Goal: Obtain resource: Obtain resource

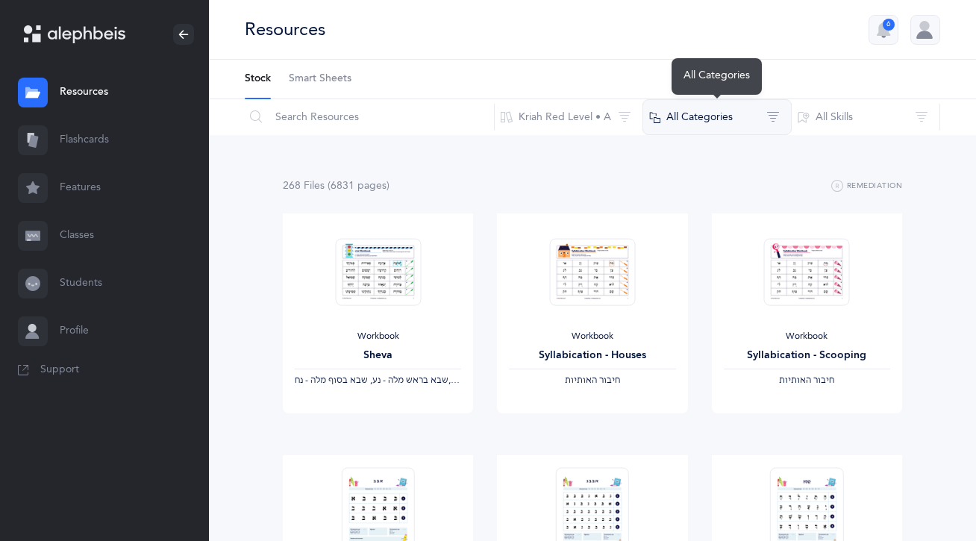
click at [668, 125] on button "All Categories" at bounding box center [717, 117] width 149 height 36
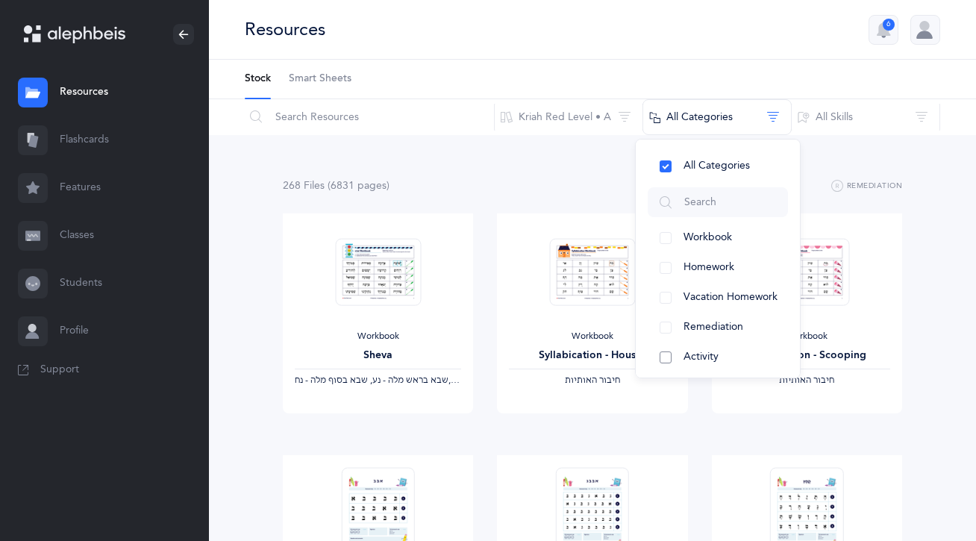
click at [688, 352] on span "Activity" at bounding box center [701, 357] width 35 height 12
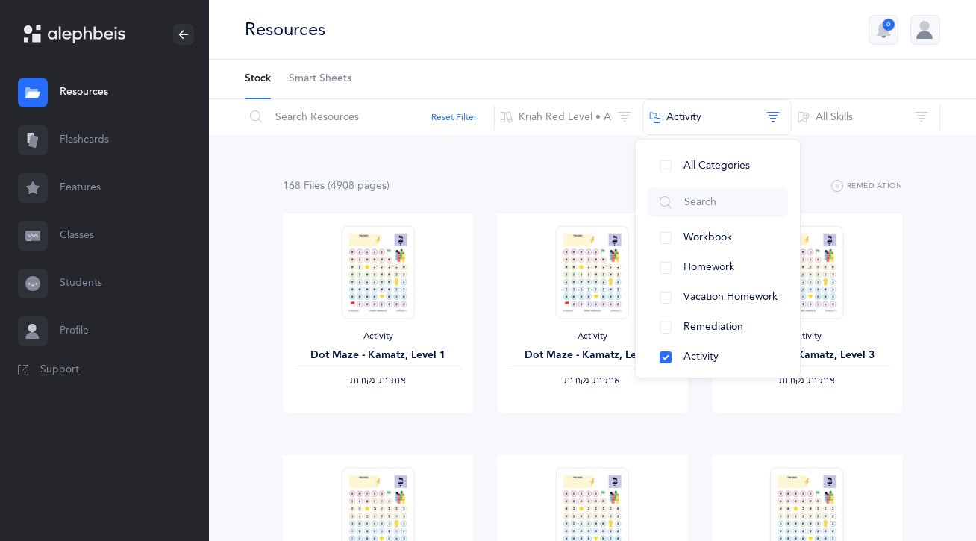
click at [575, 186] on div "168 File s (4908 page s ) Remediation" at bounding box center [592, 186] width 619 height 19
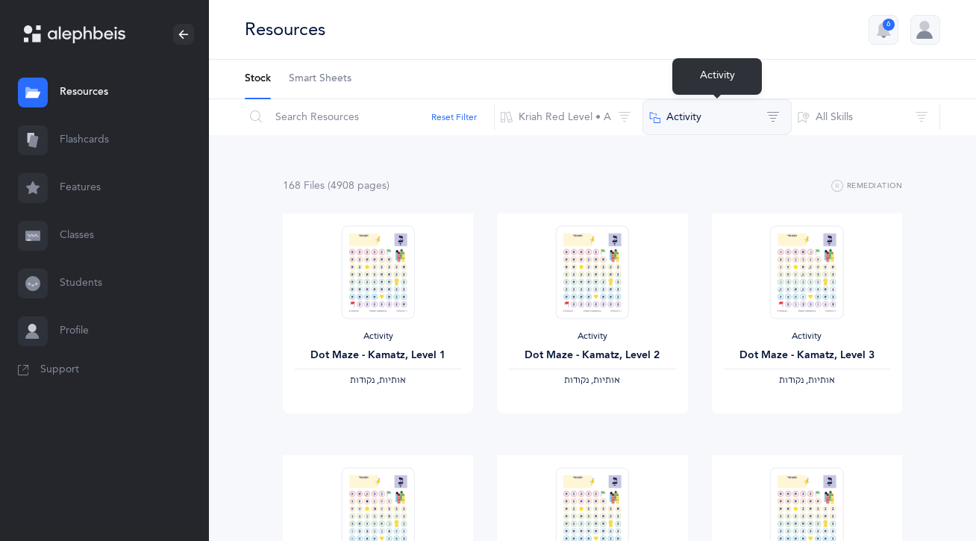
click at [711, 110] on button "Activity" at bounding box center [717, 117] width 149 height 36
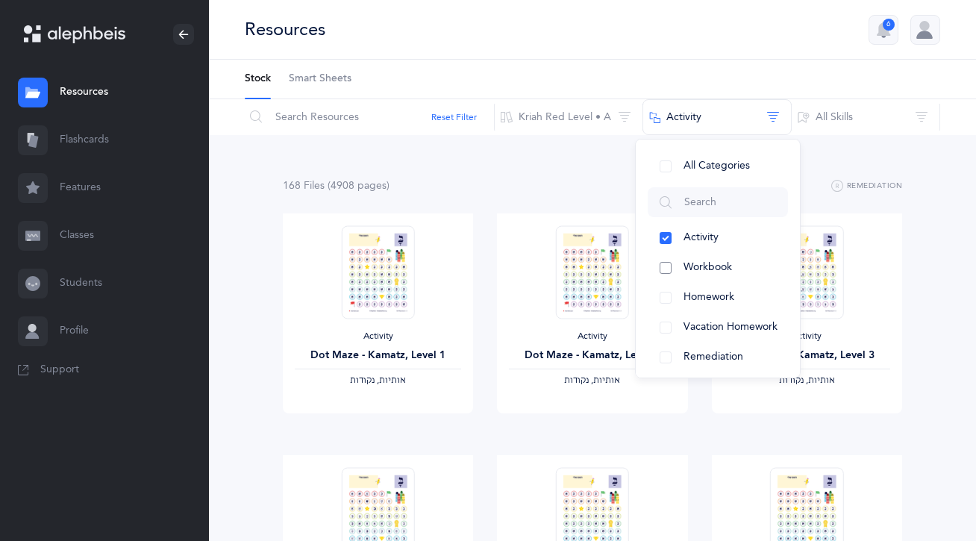
click at [721, 279] on button "Workbook" at bounding box center [718, 268] width 140 height 30
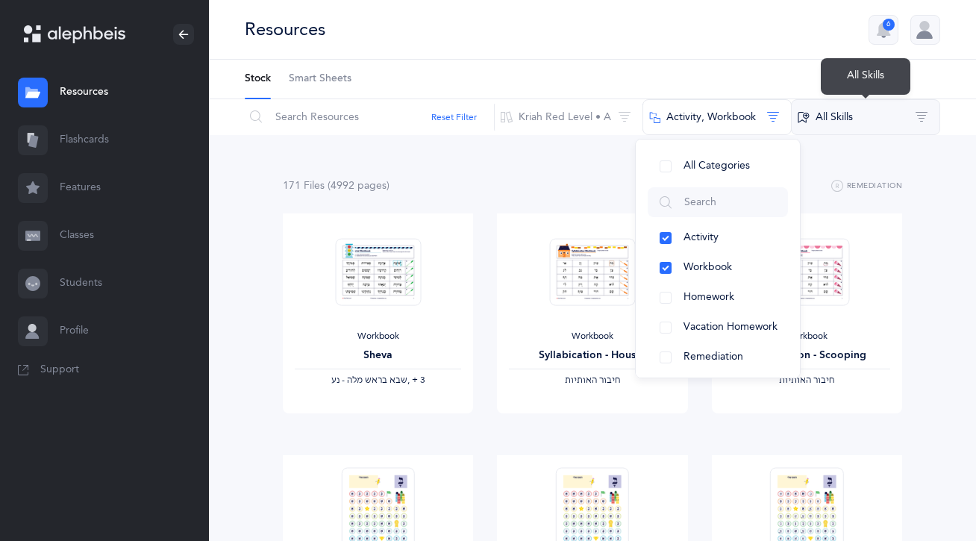
click at [828, 120] on button "All Skills" at bounding box center [865, 117] width 149 height 36
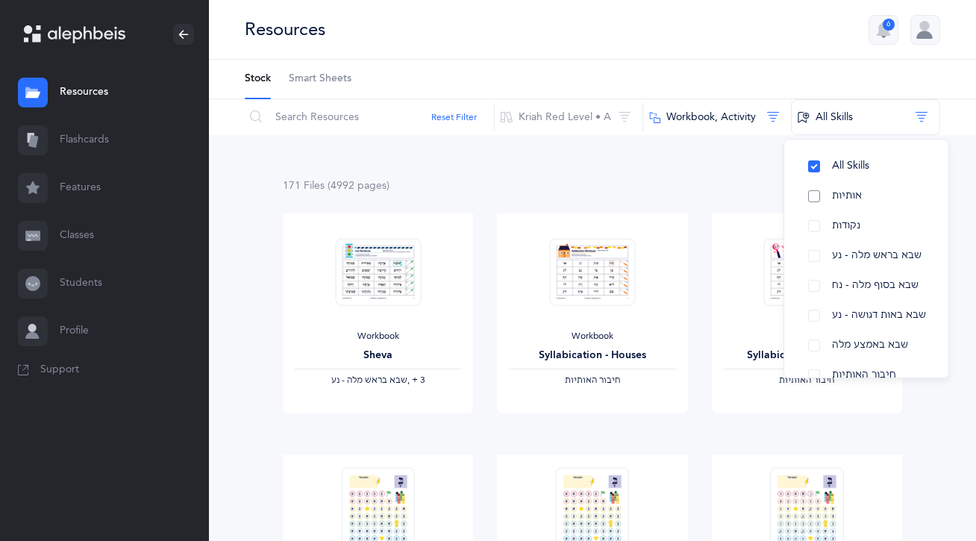
click at [815, 202] on button "אותיות" at bounding box center [866, 196] width 140 height 30
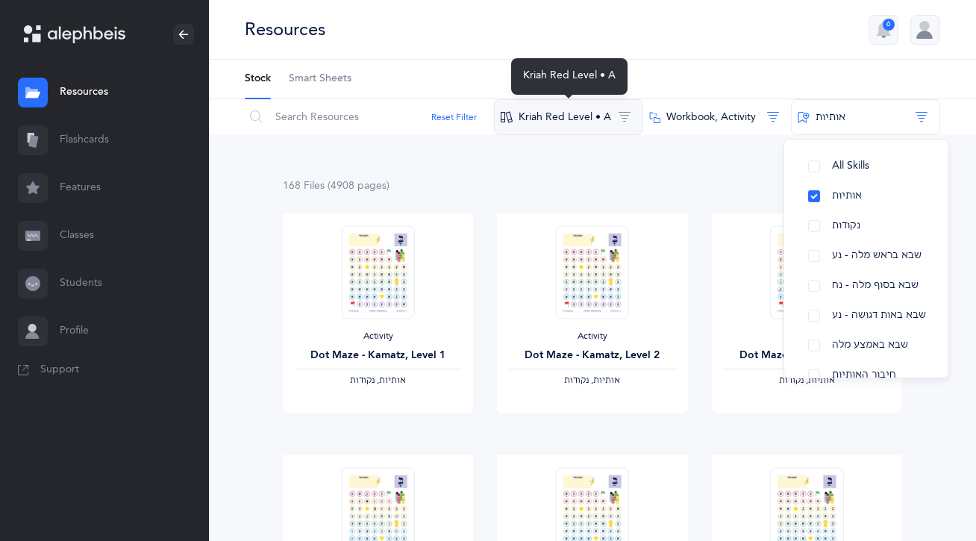
click at [540, 111] on button "Kriah Red Level • A" at bounding box center [568, 117] width 149 height 36
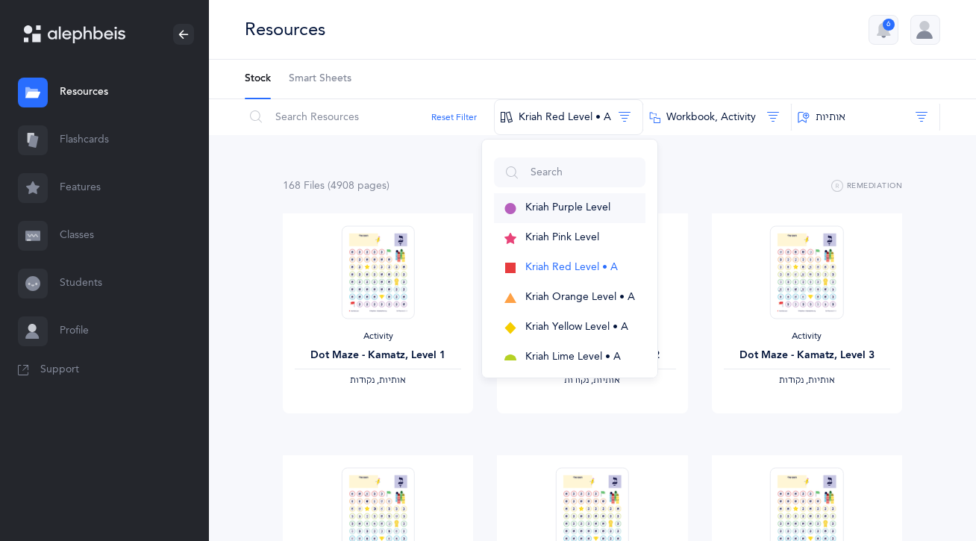
click at [548, 207] on span "Kriah Purple Level" at bounding box center [567, 208] width 85 height 12
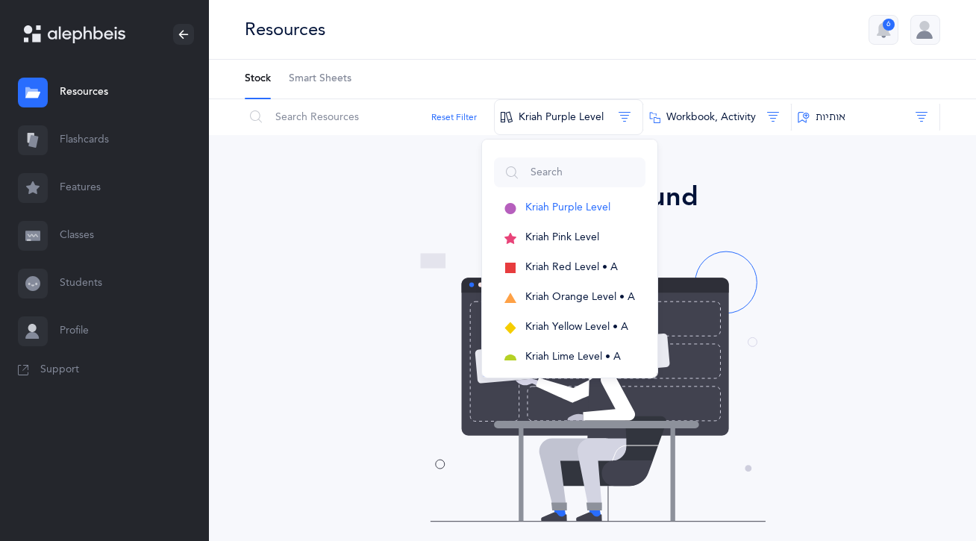
click at [711, 202] on div "No results found" at bounding box center [593, 197] width 684 height 40
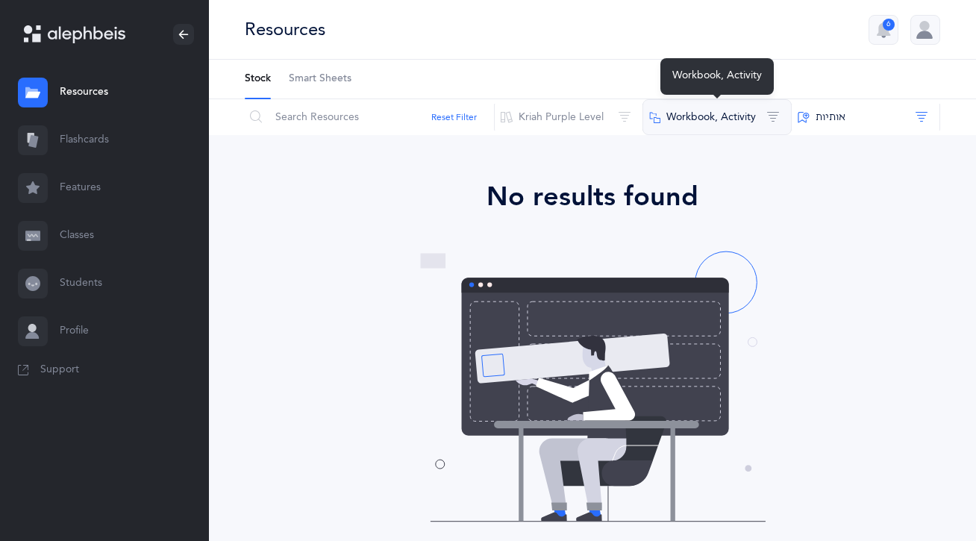
click at [719, 114] on button "Workbook, Activity" at bounding box center [717, 117] width 149 height 36
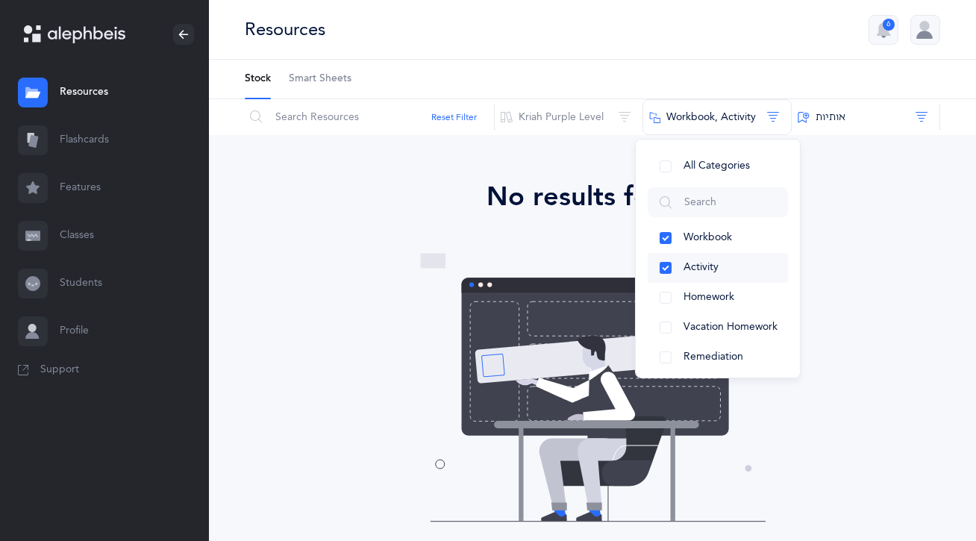
click at [690, 257] on button "Activity" at bounding box center [718, 268] width 140 height 30
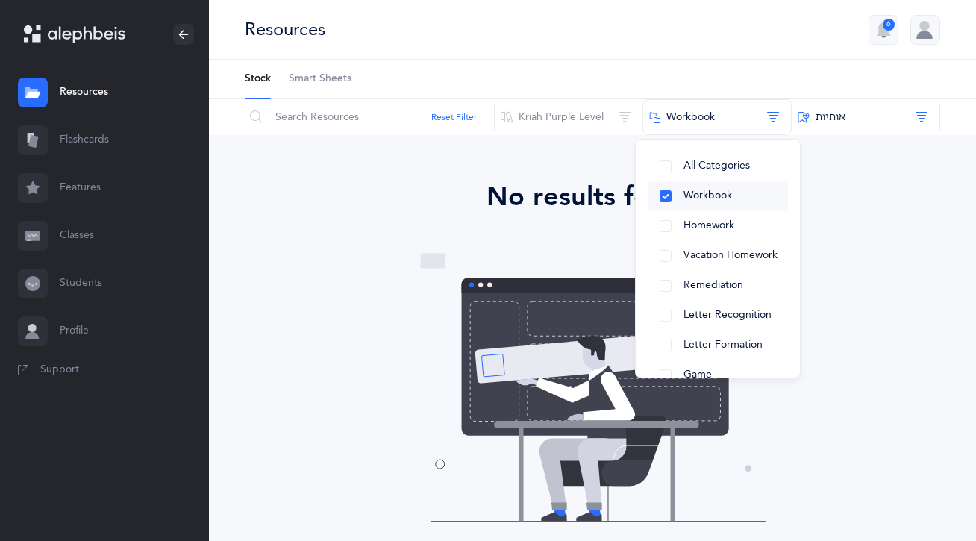
click at [693, 192] on span "Workbook" at bounding box center [708, 196] width 49 height 12
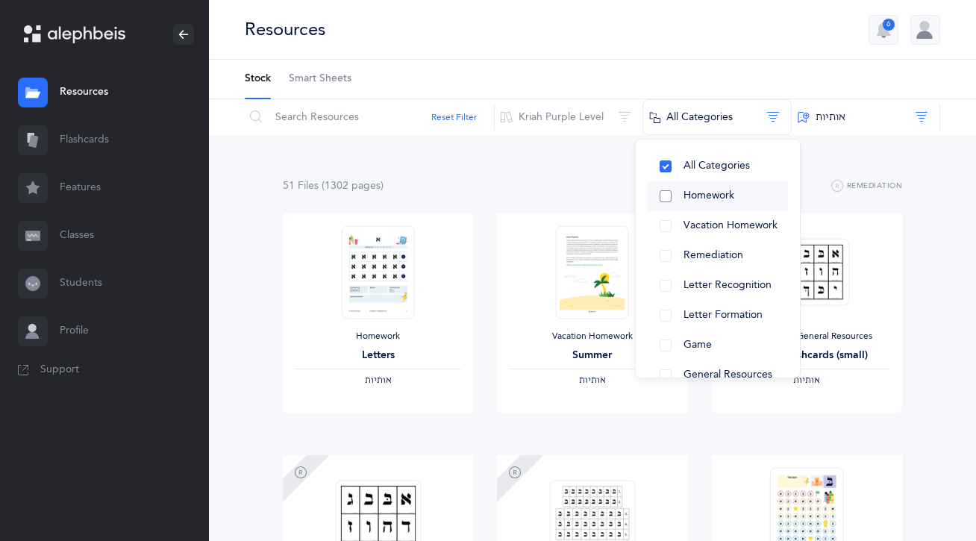
click at [693, 216] on button "Vacation Homework" at bounding box center [718, 226] width 140 height 30
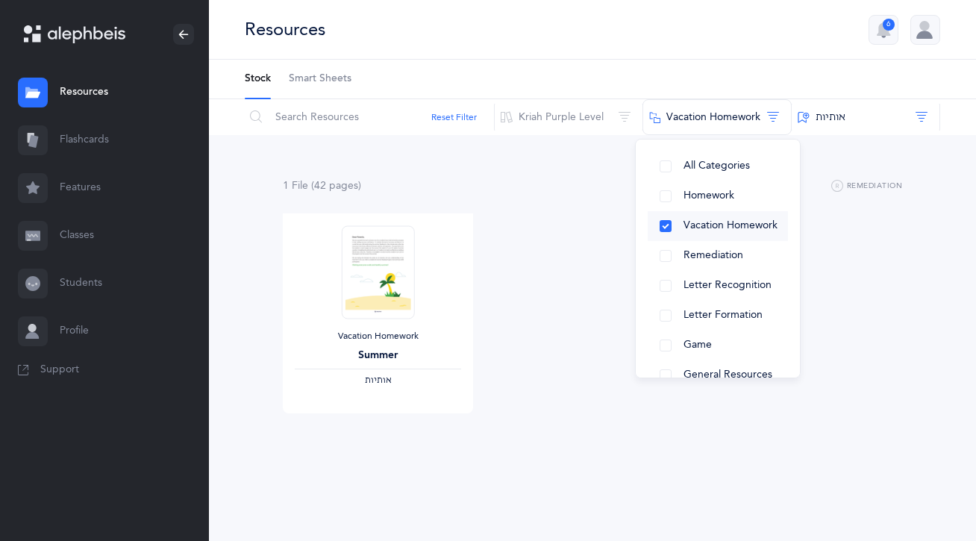
click at [696, 224] on span "Vacation Homework" at bounding box center [731, 225] width 94 height 12
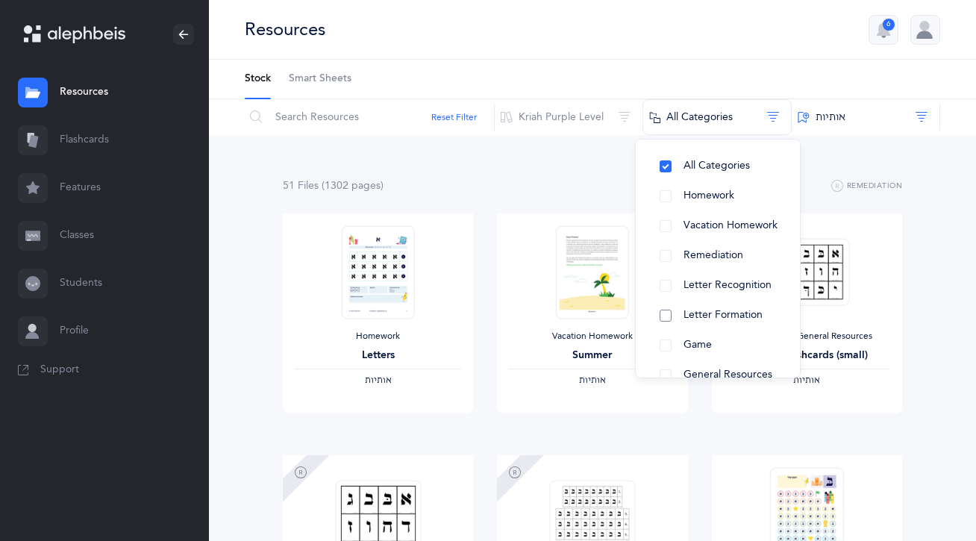
click at [674, 316] on button "Letter Formation" at bounding box center [718, 316] width 140 height 30
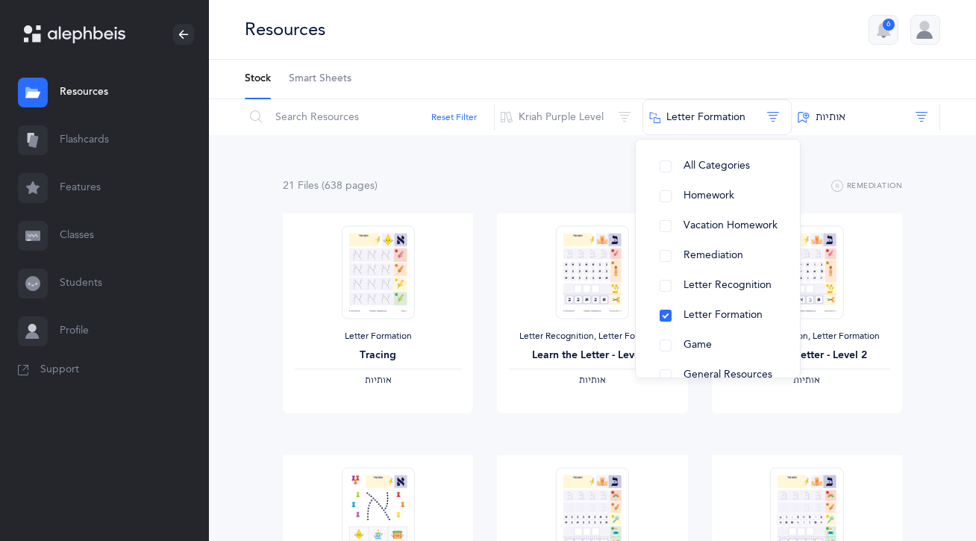
click at [534, 184] on div "21 File s (638 page s ) Remediation" at bounding box center [592, 186] width 619 height 19
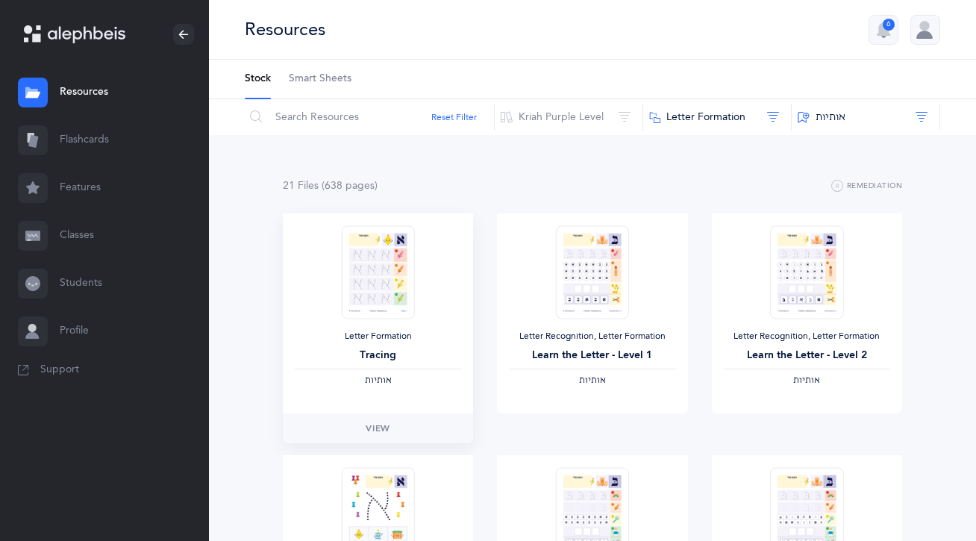
click at [378, 298] on img at bounding box center [377, 271] width 73 height 93
click at [372, 443] on link "View" at bounding box center [378, 428] width 190 height 30
click at [591, 184] on div "21 File s (638 page s ) Remediation" at bounding box center [592, 186] width 619 height 19
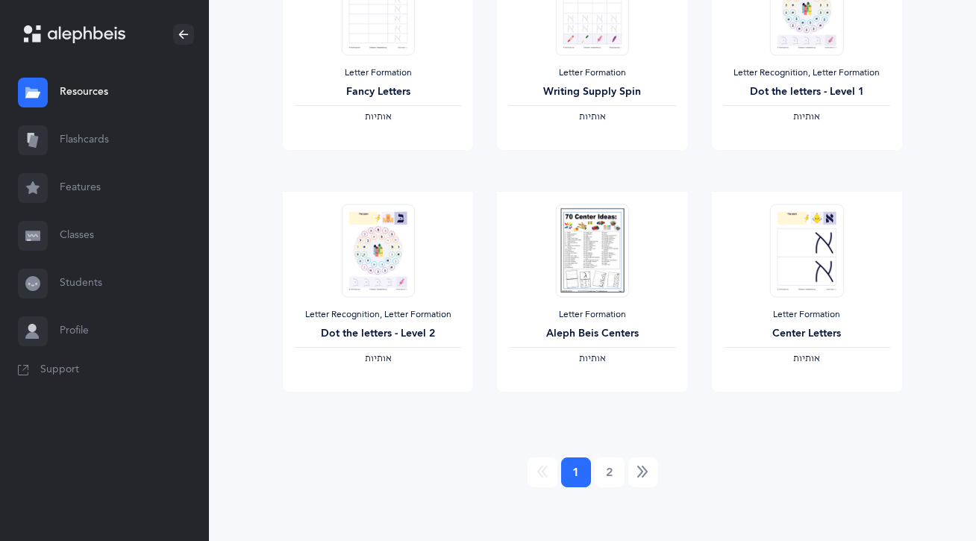
scroll to position [1237, 0]
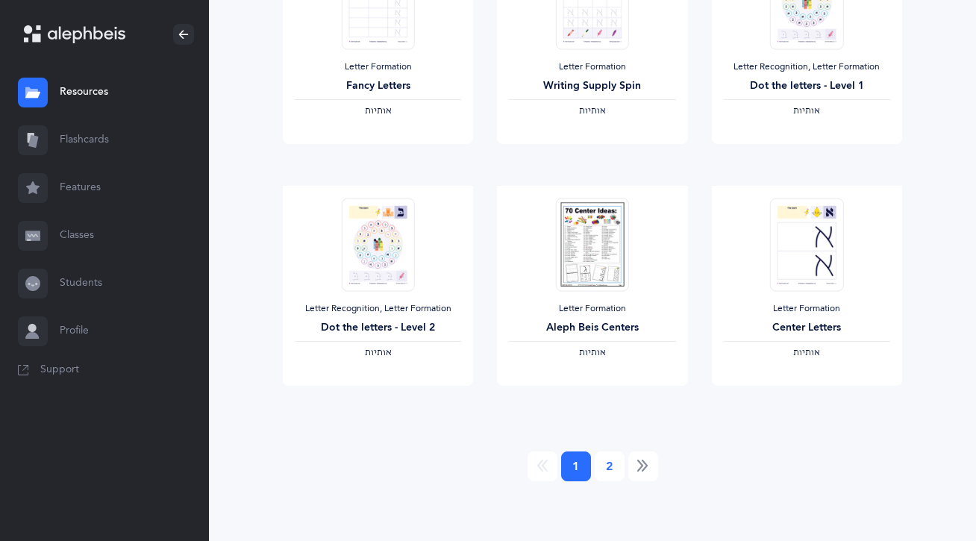
click at [611, 474] on link "2" at bounding box center [610, 467] width 30 height 30
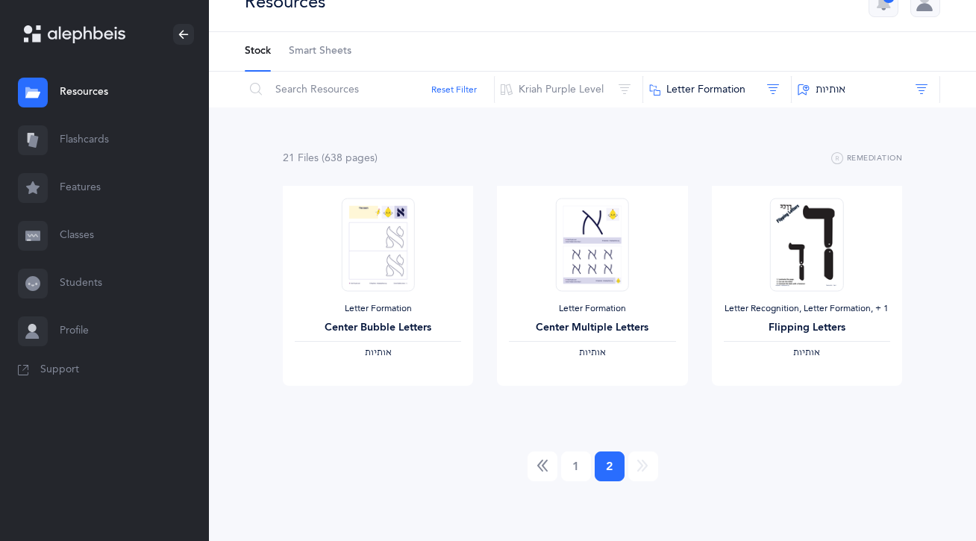
scroll to position [0, 0]
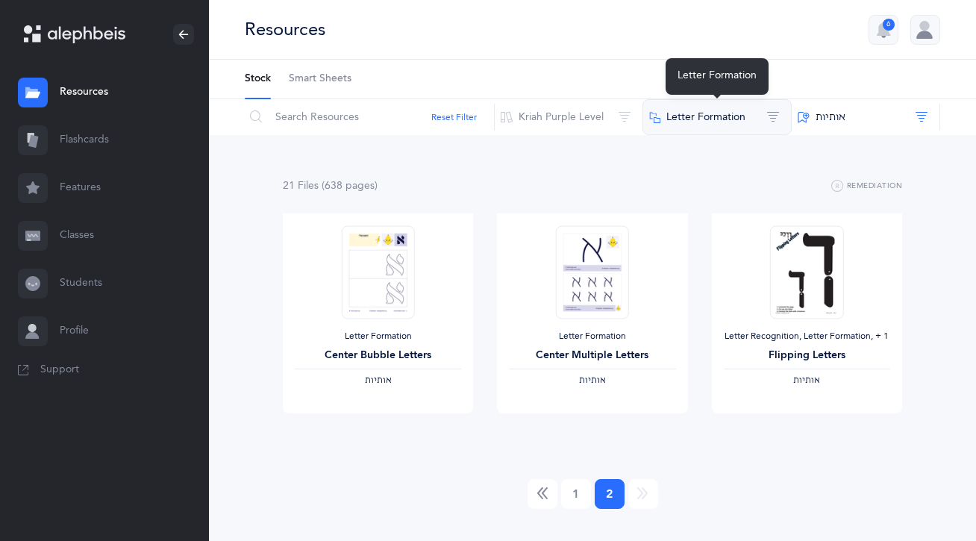
click at [756, 120] on button "Letter Formation" at bounding box center [717, 117] width 149 height 36
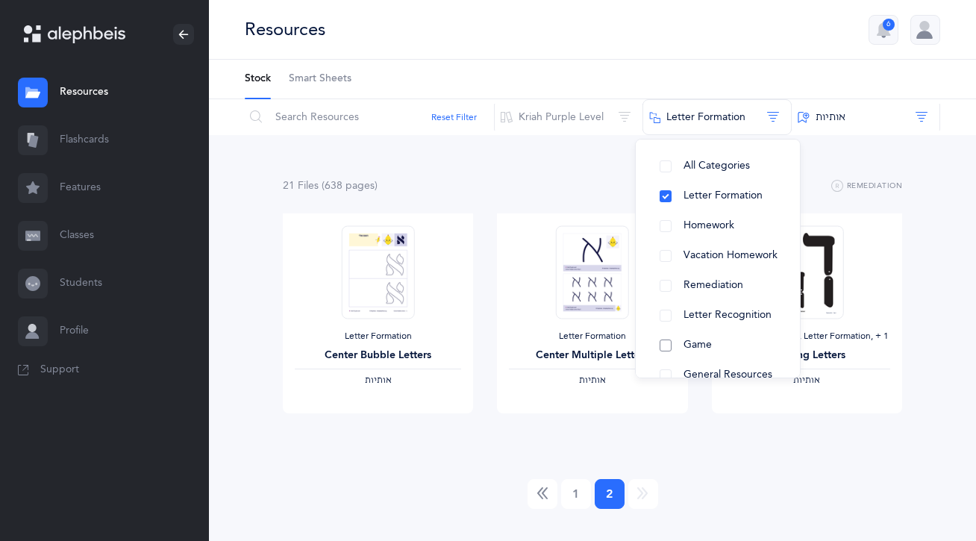
click at [710, 347] on span "Game" at bounding box center [698, 345] width 28 height 12
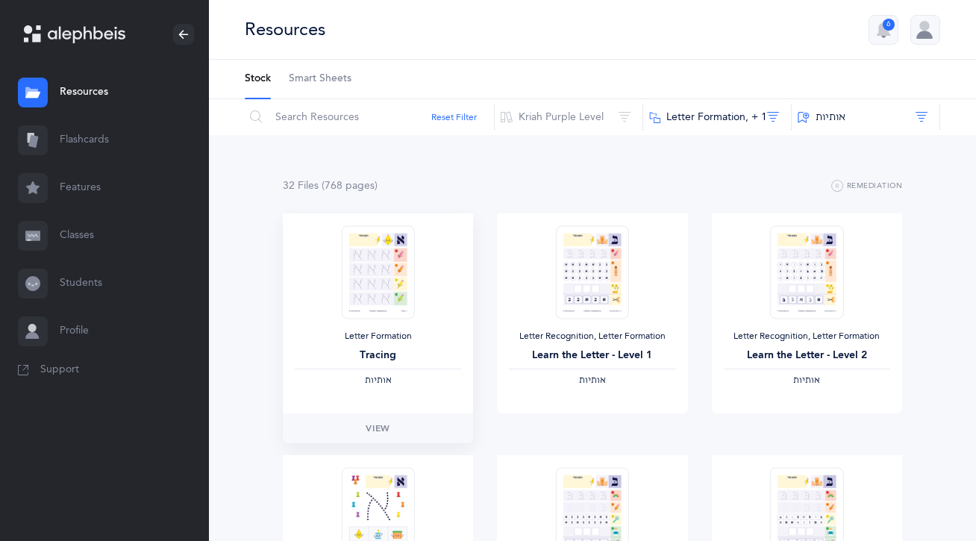
click at [372, 303] on img at bounding box center [377, 271] width 73 height 93
click at [328, 119] on input "text" at bounding box center [369, 117] width 251 height 36
type input "script"
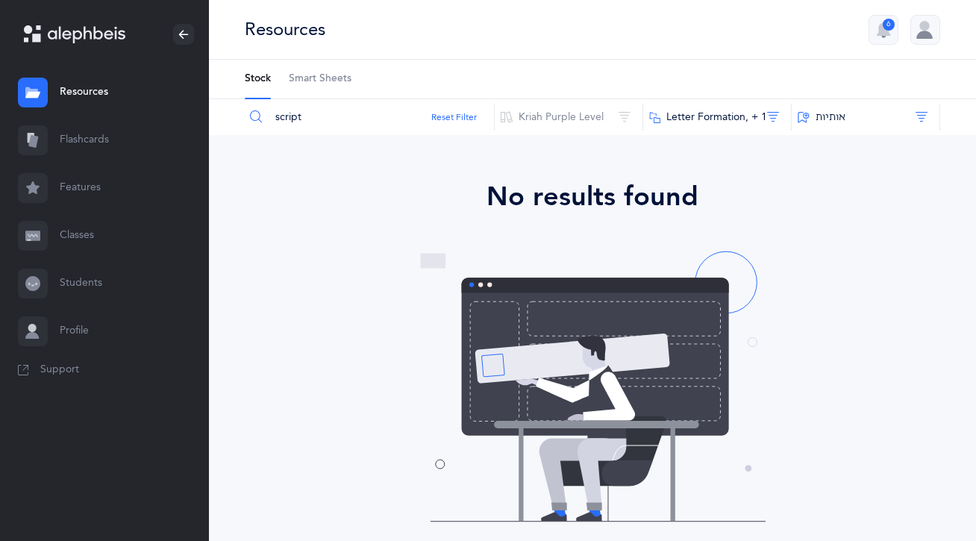
click at [80, 101] on link "Resources" at bounding box center [104, 93] width 209 height 48
click at [84, 147] on link "Flashcards" at bounding box center [104, 140] width 209 height 48
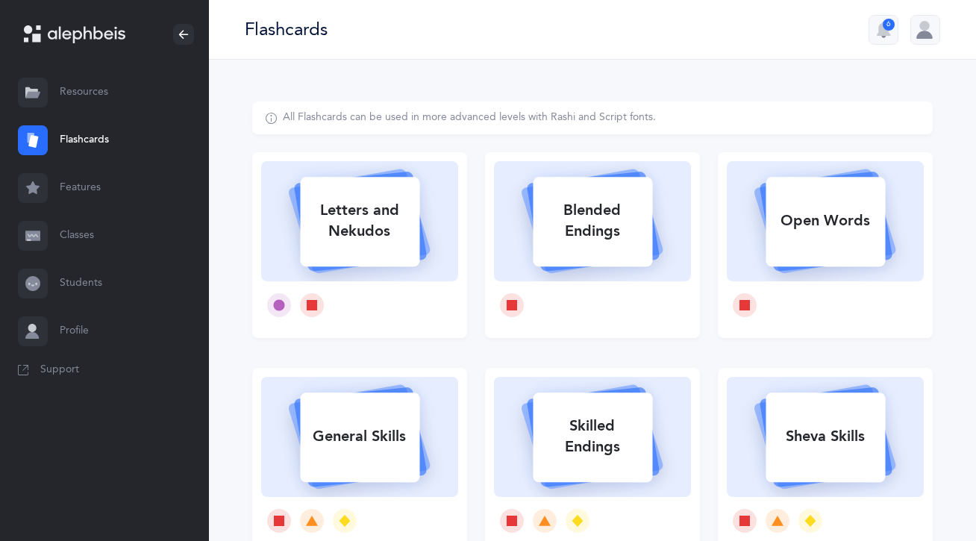
click at [89, 104] on link "Resources" at bounding box center [104, 93] width 209 height 48
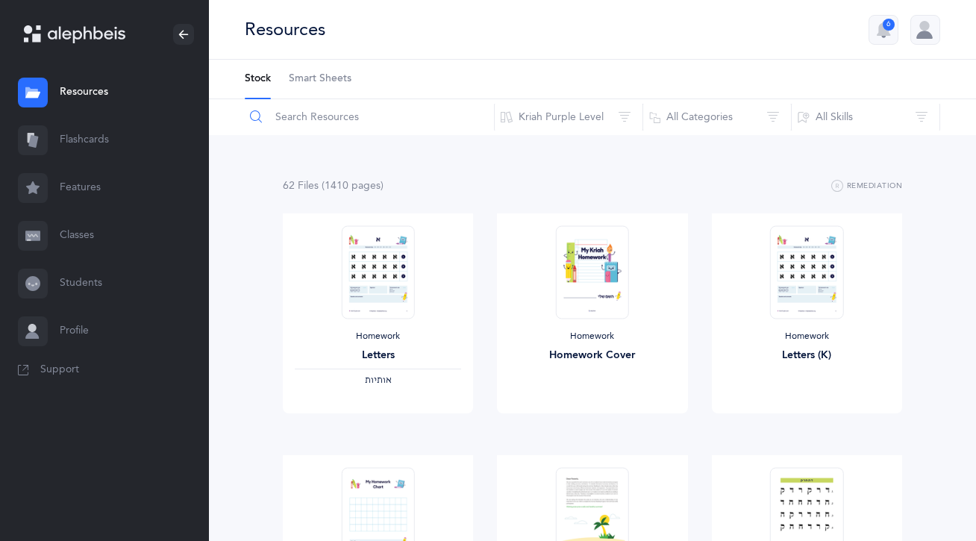
click at [355, 115] on input "text" at bounding box center [369, 117] width 251 height 36
type input "script"
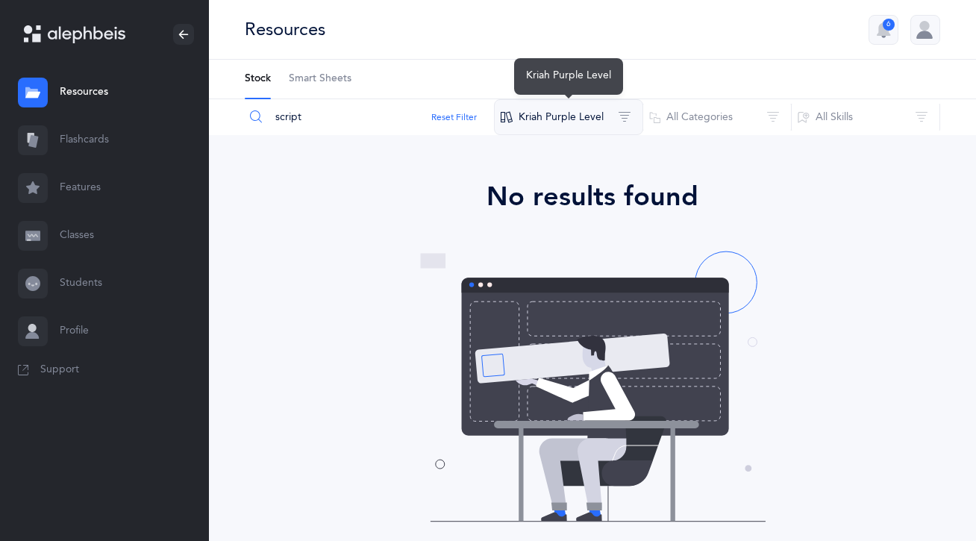
click at [526, 120] on button "Kriah Purple Level" at bounding box center [568, 117] width 149 height 36
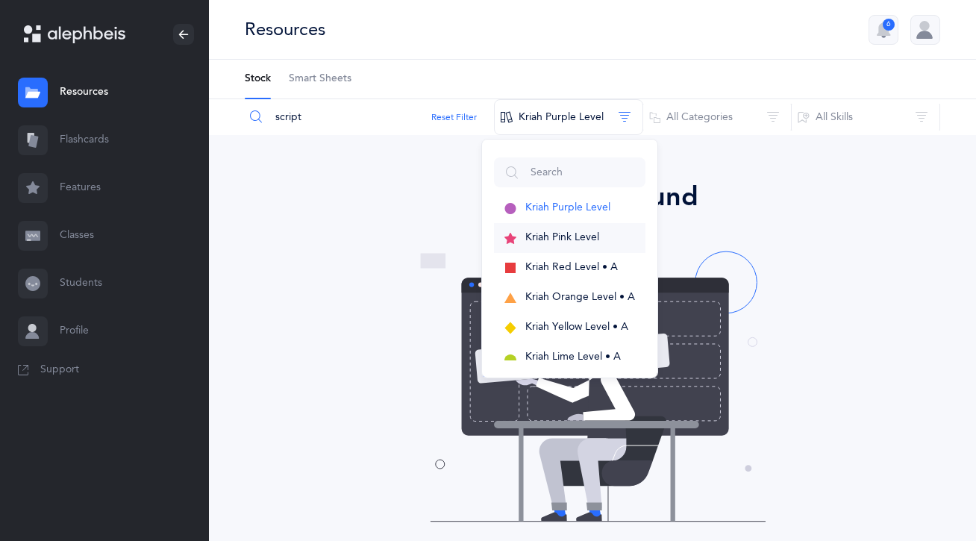
click at [532, 236] on span "Kriah Pink Level" at bounding box center [562, 237] width 74 height 12
click at [339, 121] on input "script" at bounding box center [369, 117] width 251 height 36
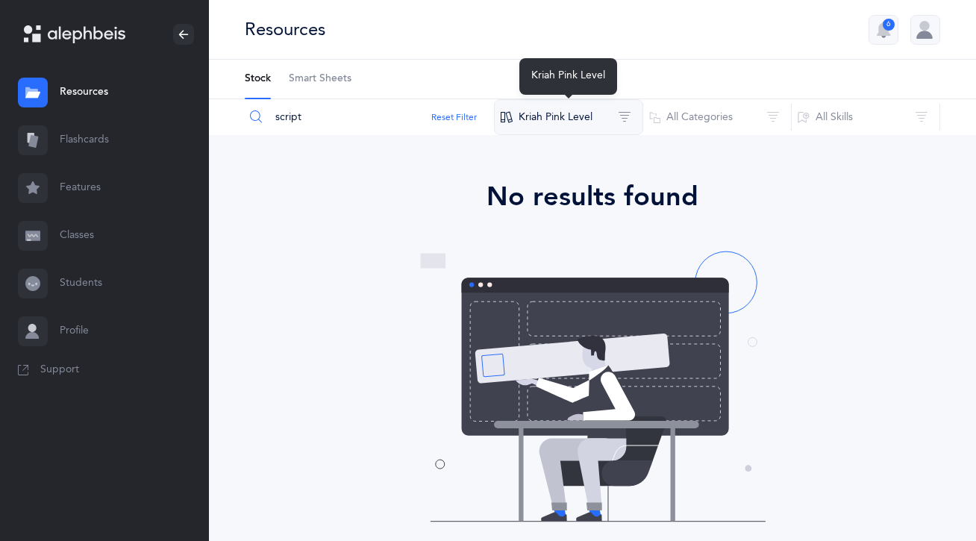
click at [530, 114] on button "Kriah Pink Level" at bounding box center [568, 117] width 149 height 36
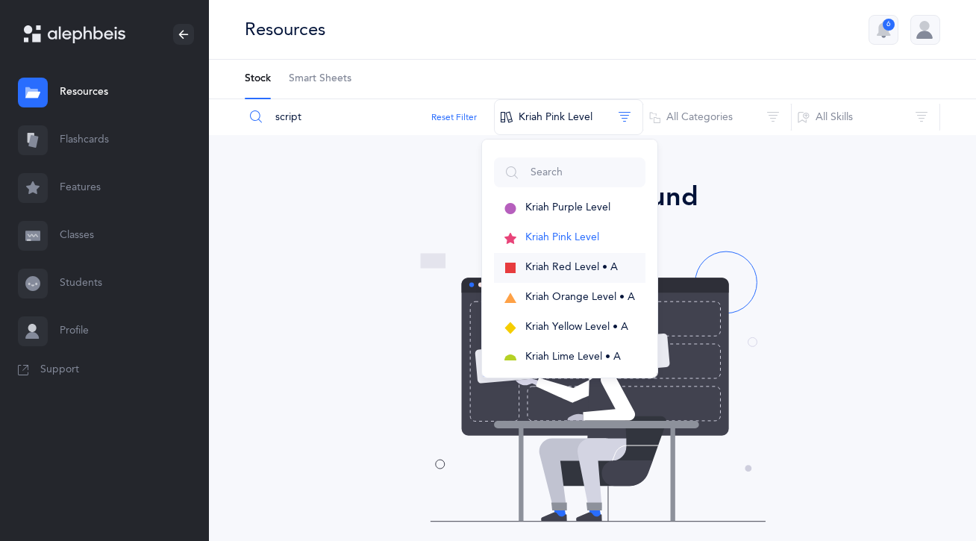
click at [531, 268] on span "Kriah Red Level • A" at bounding box center [571, 267] width 93 height 12
click at [555, 309] on button "Kriah Orange Level • A" at bounding box center [570, 298] width 152 height 30
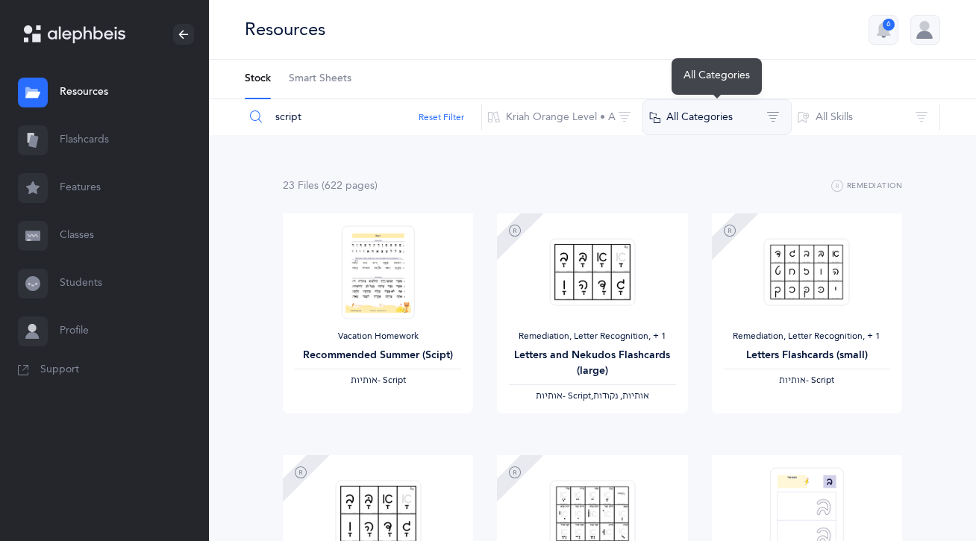
click at [723, 127] on button "All Categories" at bounding box center [717, 117] width 149 height 36
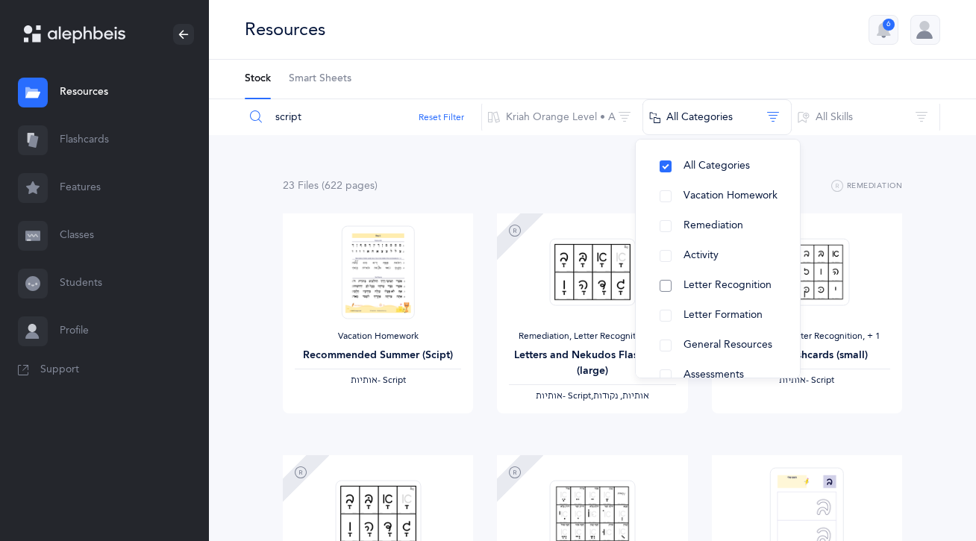
click at [722, 286] on span "Letter Recognition" at bounding box center [728, 285] width 88 height 12
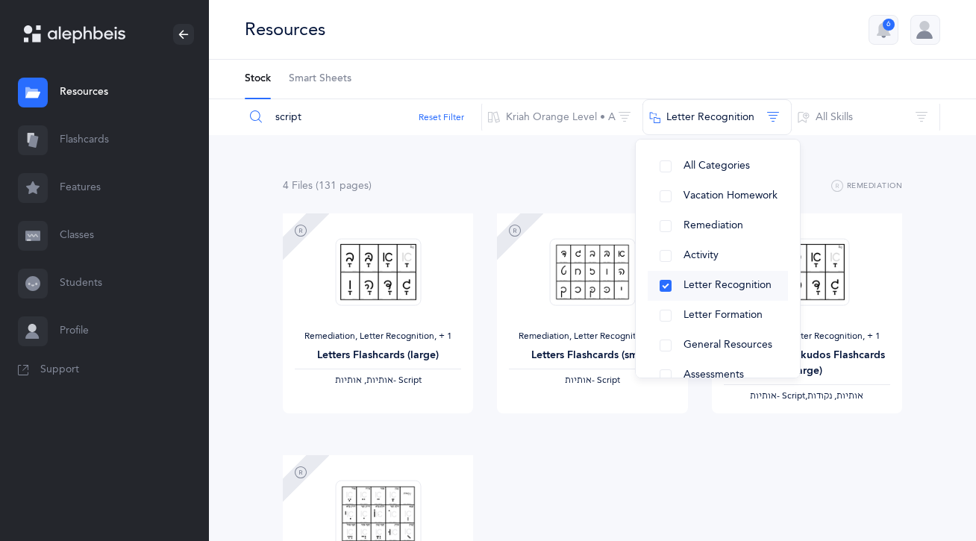
click at [716, 299] on button "Letter Recognition" at bounding box center [718, 286] width 140 height 30
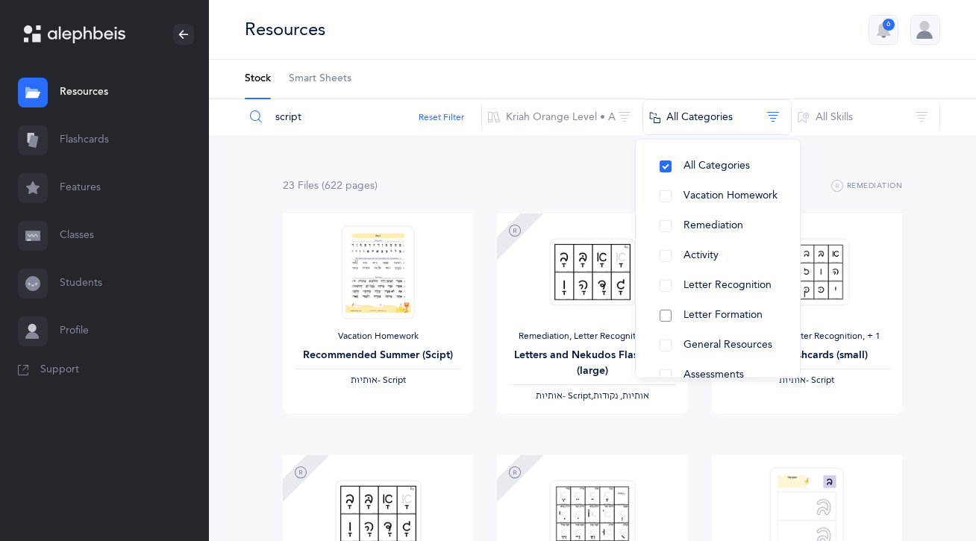
click at [719, 315] on span "Letter Formation" at bounding box center [723, 315] width 79 height 12
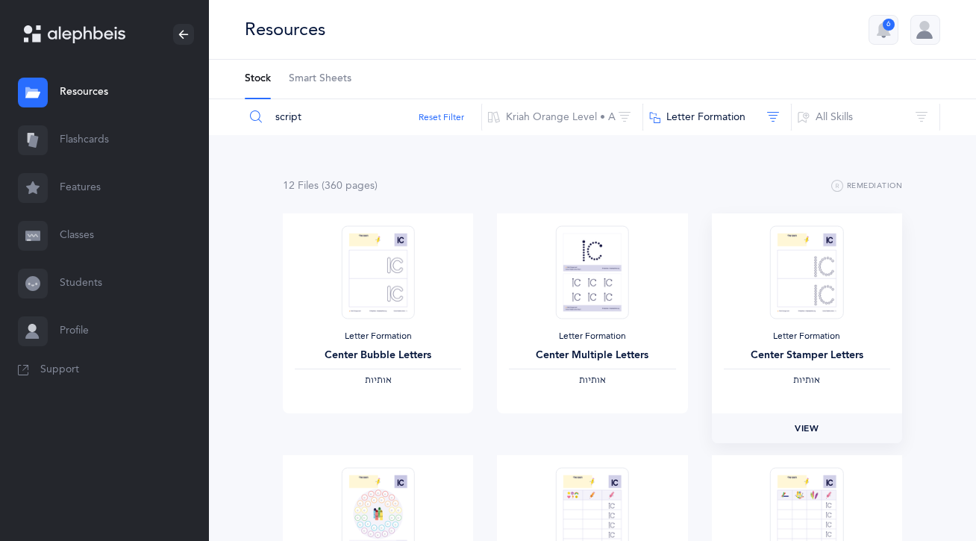
click at [811, 432] on span "View" at bounding box center [807, 428] width 24 height 13
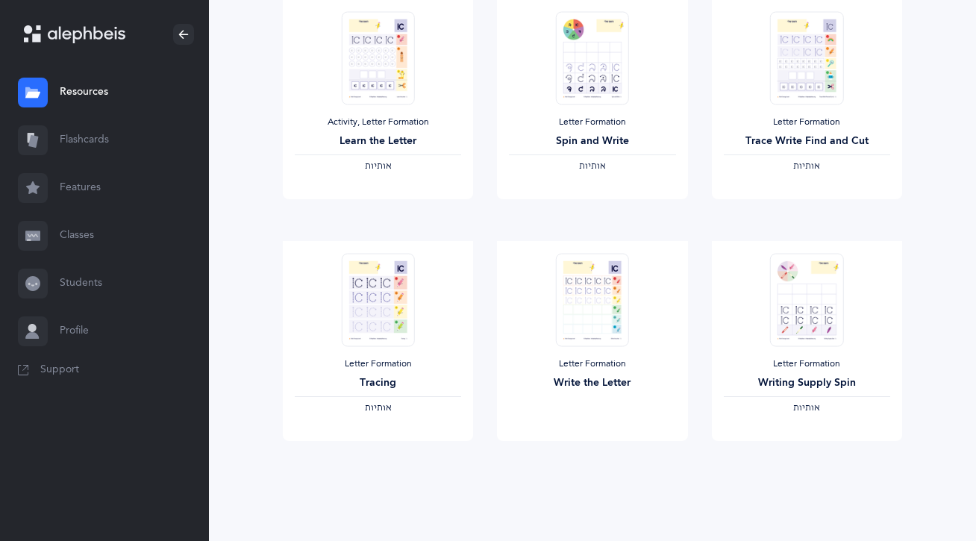
scroll to position [699, 0]
click at [622, 325] on img at bounding box center [592, 298] width 73 height 93
click at [582, 465] on link "View" at bounding box center [592, 455] width 190 height 30
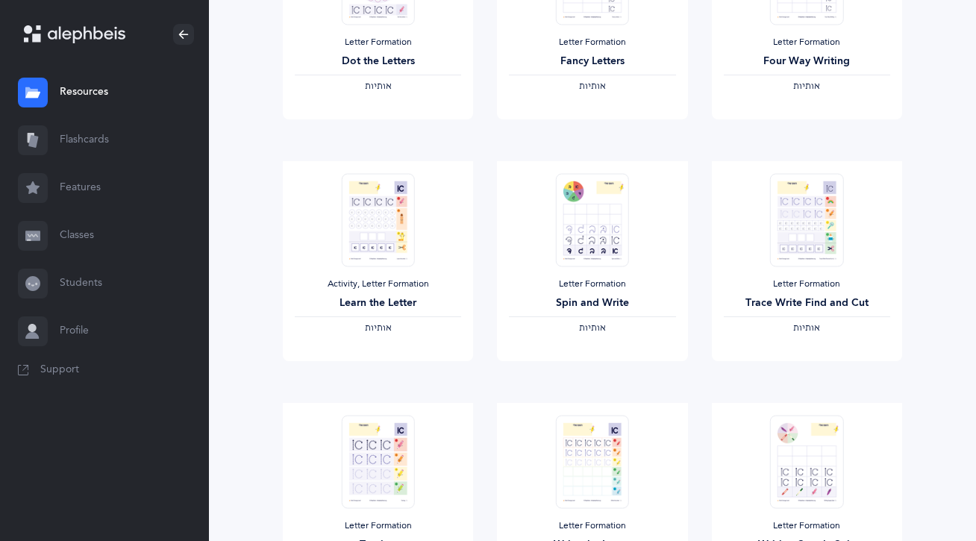
scroll to position [520, 0]
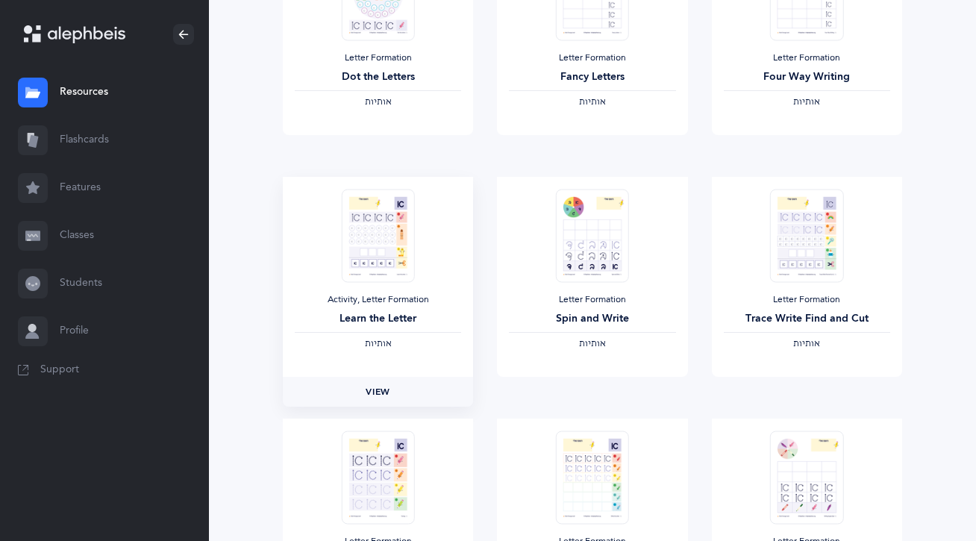
click at [372, 387] on span "View" at bounding box center [378, 391] width 24 height 13
click at [944, 307] on div "12 File s (360 page s ) Remediation Letter Formation Center Bubble Letters ‫אות…" at bounding box center [592, 167] width 767 height 1105
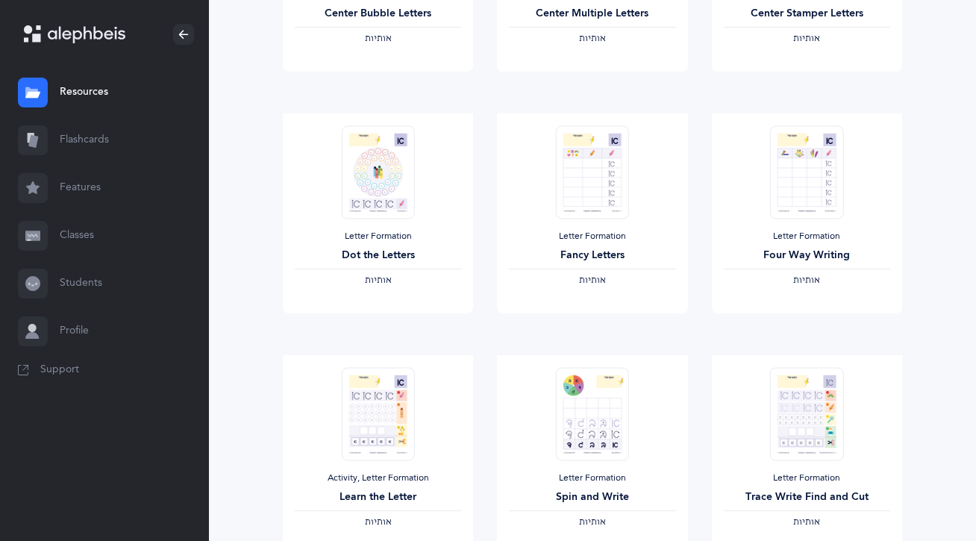
scroll to position [341, 0]
click at [843, 240] on div "Letter Formation" at bounding box center [807, 237] width 166 height 12
click at [808, 333] on span "View" at bounding box center [807, 328] width 24 height 13
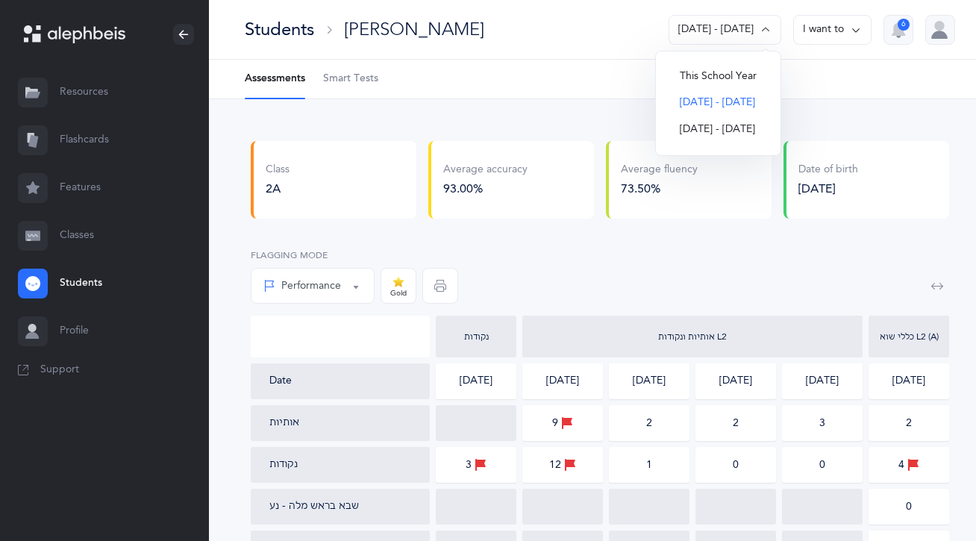
scroll to position [60, 0]
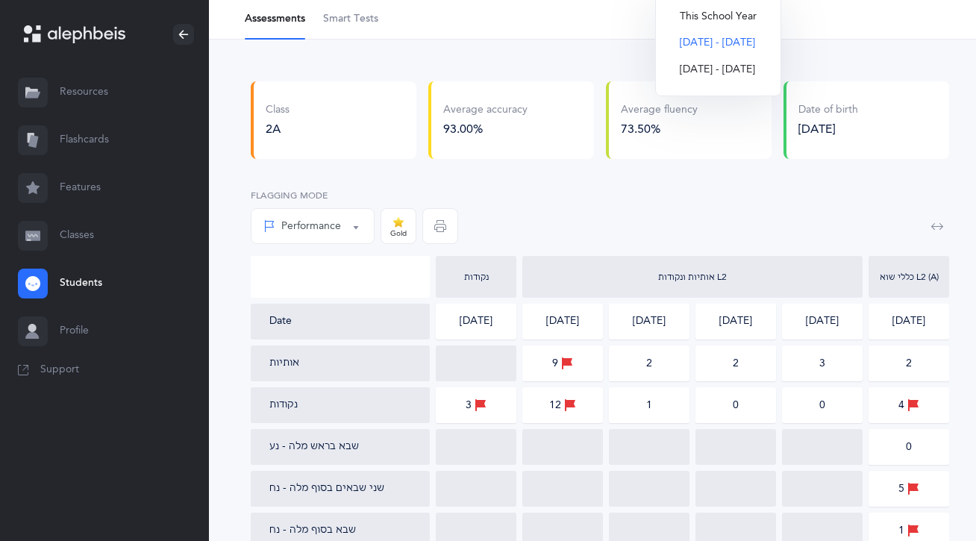
click at [86, 102] on link "Resources" at bounding box center [104, 93] width 209 height 48
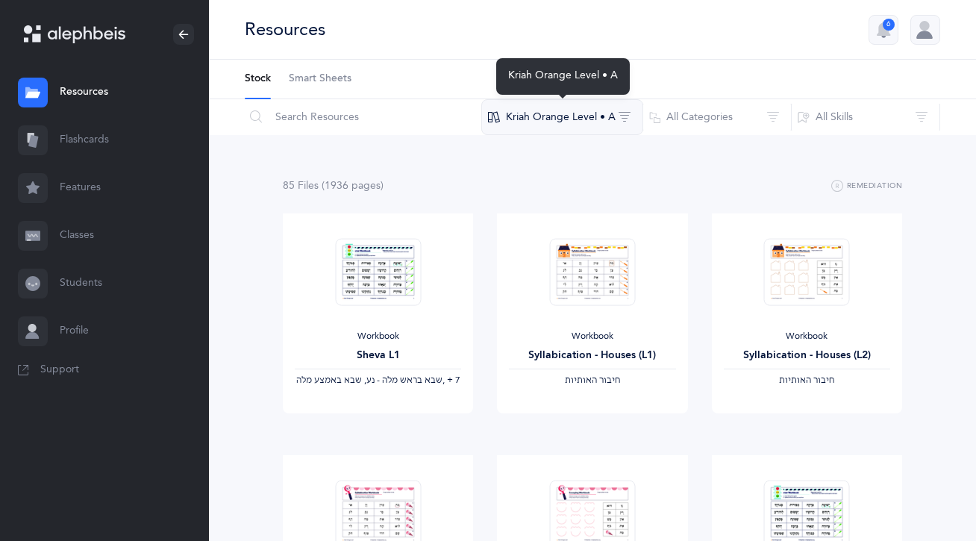
click at [527, 114] on button "Kriah Orange Level • A" at bounding box center [562, 117] width 162 height 36
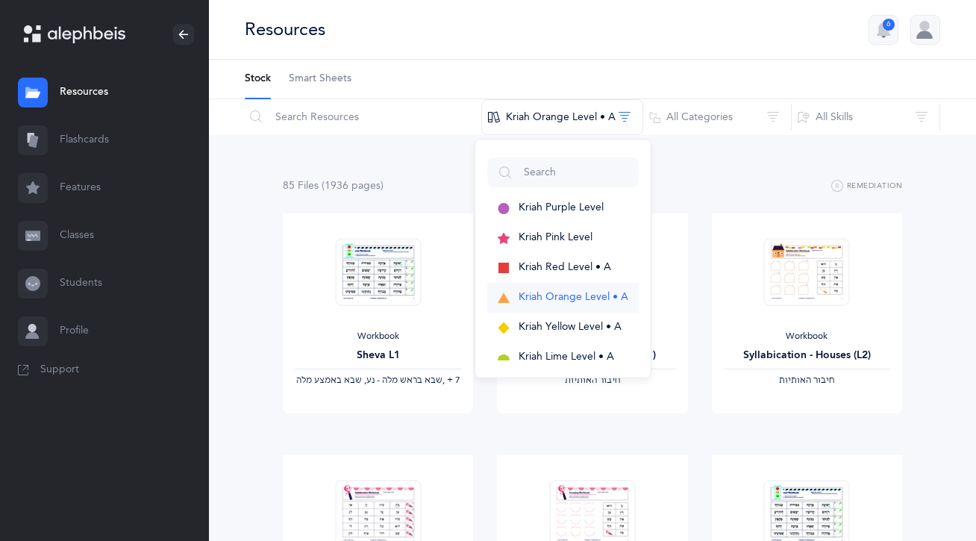
click at [546, 293] on span "Kriah Orange Level • A" at bounding box center [574, 297] width 110 height 12
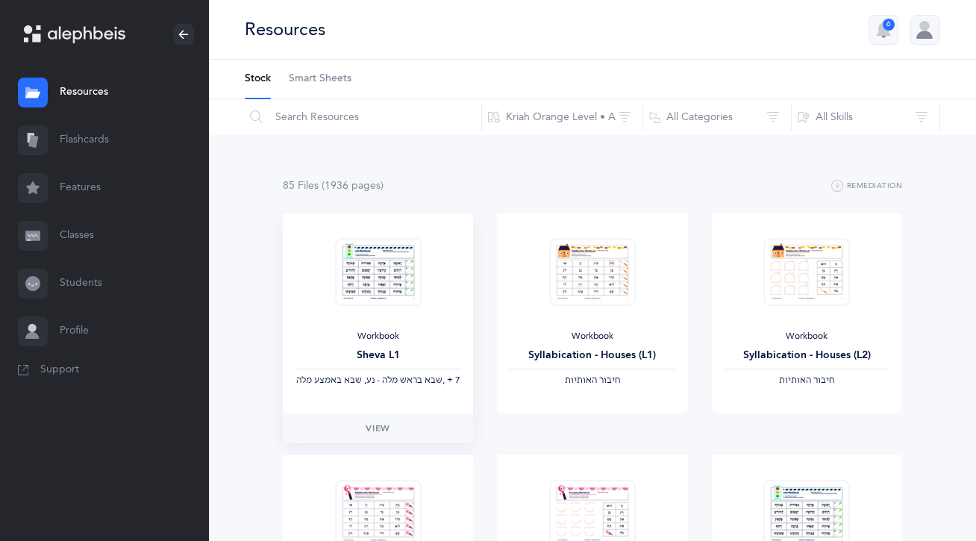
click at [410, 269] on img at bounding box center [378, 272] width 86 height 68
click at [380, 424] on span "View" at bounding box center [378, 428] width 24 height 13
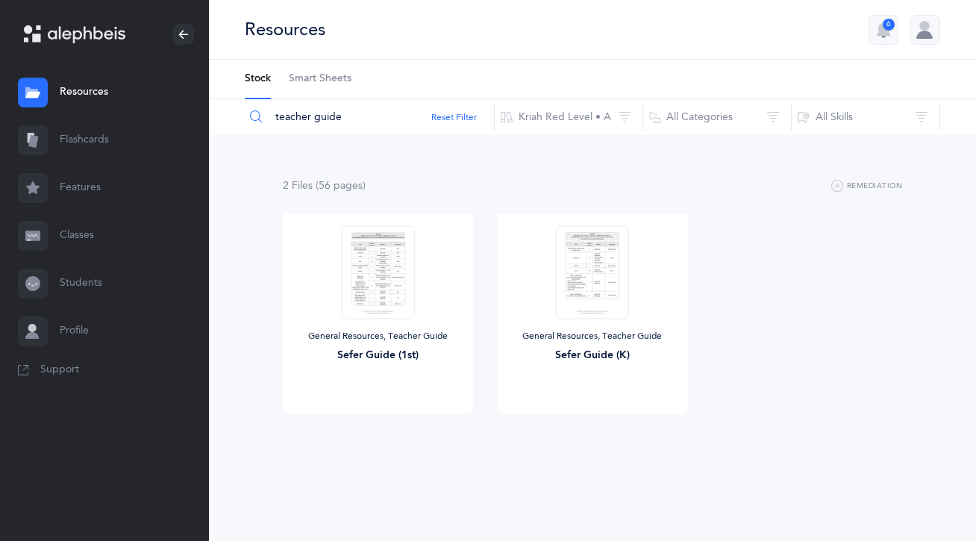
click at [110, 137] on link "Flashcards" at bounding box center [104, 140] width 209 height 48
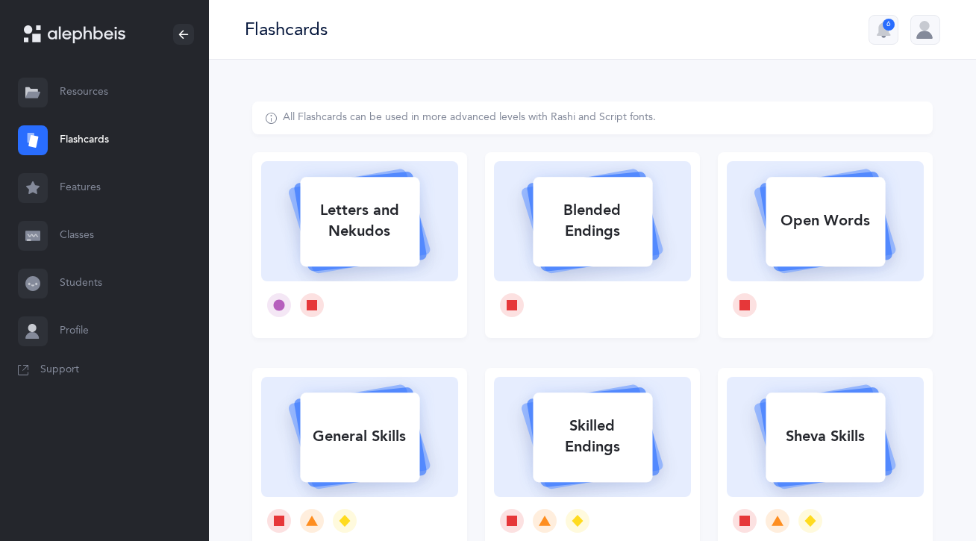
click at [97, 190] on link "Features" at bounding box center [104, 188] width 209 height 48
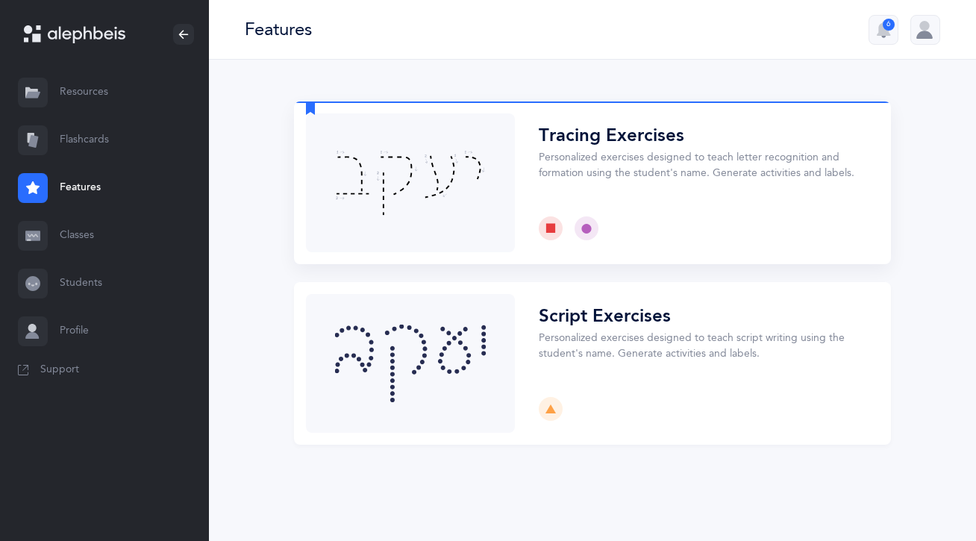
click at [453, 218] on button "Choose" at bounding box center [592, 183] width 597 height 163
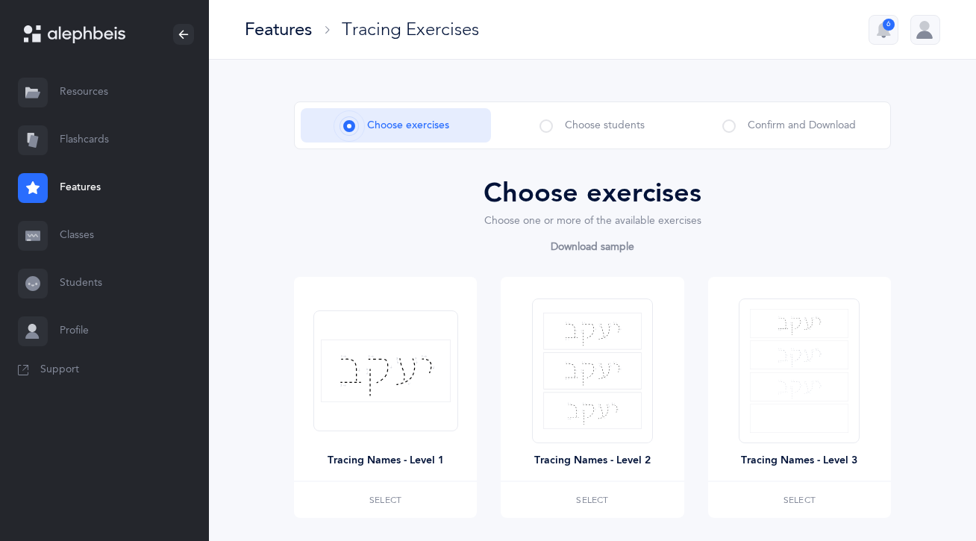
click at [422, 201] on div "Choose exercises" at bounding box center [592, 193] width 597 height 40
click at [566, 128] on span "Choose students" at bounding box center [605, 126] width 80 height 16
click at [548, 132] on span at bounding box center [546, 125] width 13 height 13
click at [544, 125] on span at bounding box center [546, 125] width 13 height 13
click at [370, 137] on div "Choose exercises" at bounding box center [396, 125] width 190 height 34
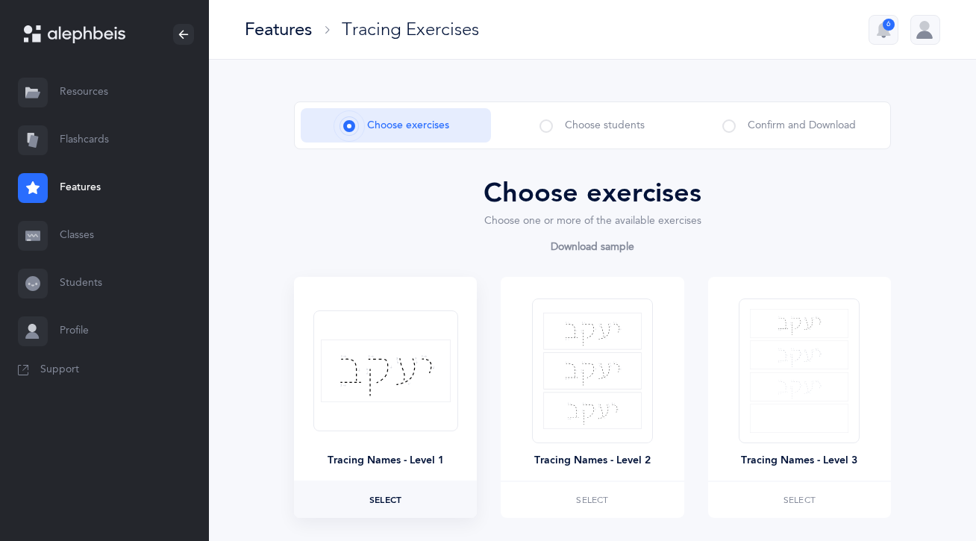
click at [382, 505] on label "Select" at bounding box center [385, 500] width 183 height 36
click at [402, 367] on img at bounding box center [386, 371] width 130 height 63
click at [96, 141] on link "Flashcards" at bounding box center [104, 140] width 209 height 48
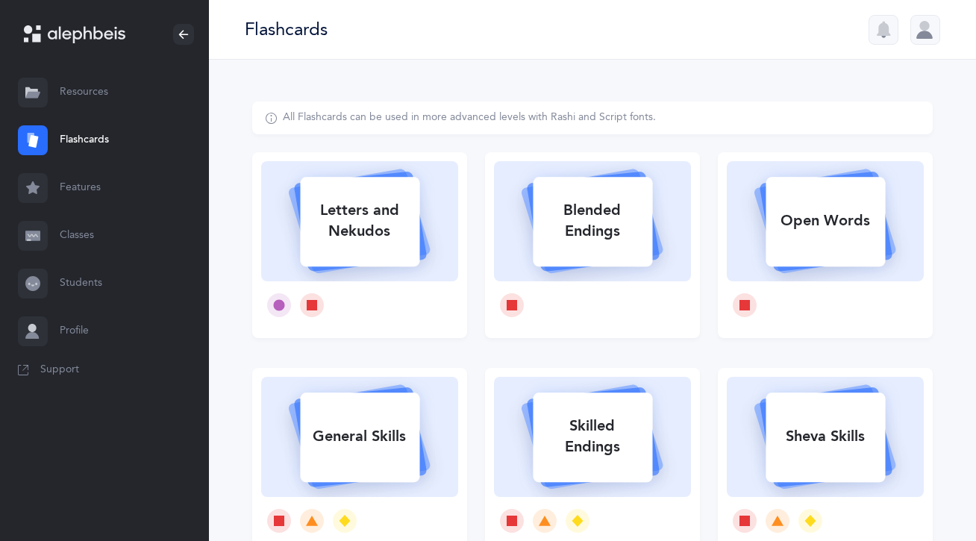
click at [82, 107] on link "Resources" at bounding box center [104, 93] width 209 height 48
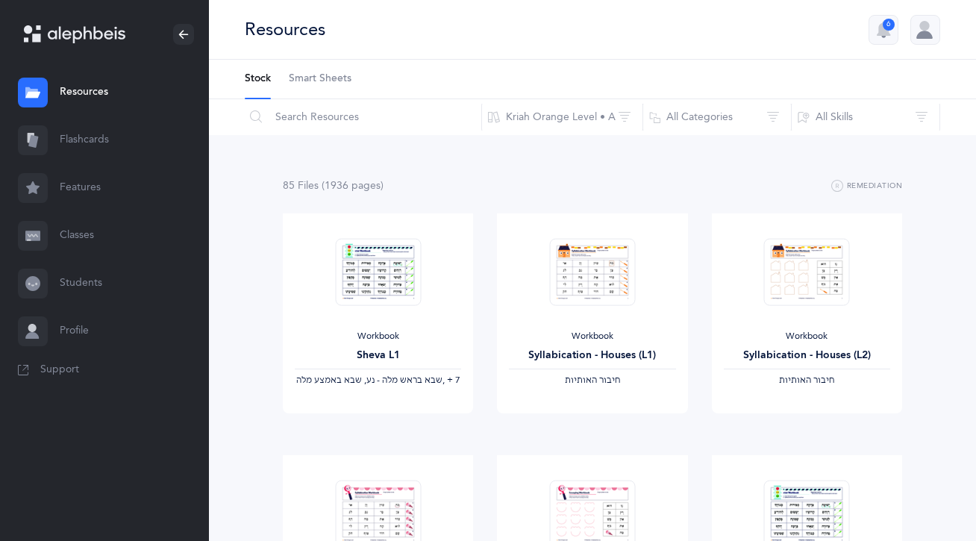
click at [77, 101] on link "Resources" at bounding box center [104, 93] width 209 height 48
